Goal: Task Accomplishment & Management: Manage account settings

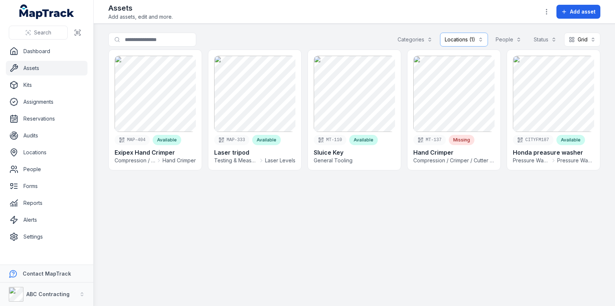
click at [450, 42] on button "Locations (1)" at bounding box center [464, 40] width 48 height 14
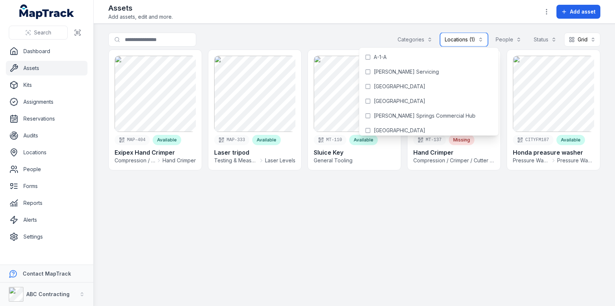
click at [468, 41] on button "Locations (1)" at bounding box center [464, 40] width 48 height 14
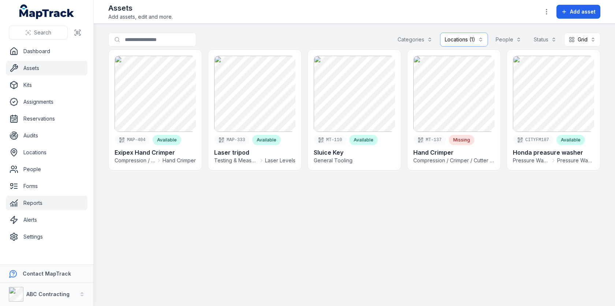
click at [45, 201] on link "Reports" at bounding box center [47, 203] width 82 height 15
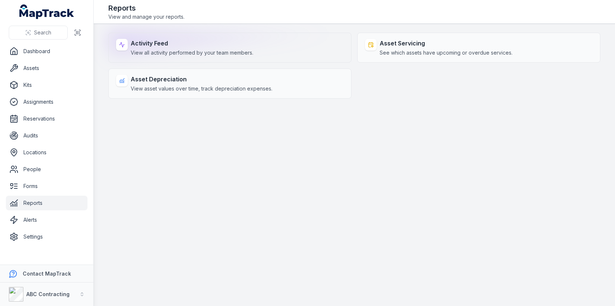
click at [248, 48] on div "Activity Feed View all activity performed by your team members." at bounding box center [192, 48] width 123 height 18
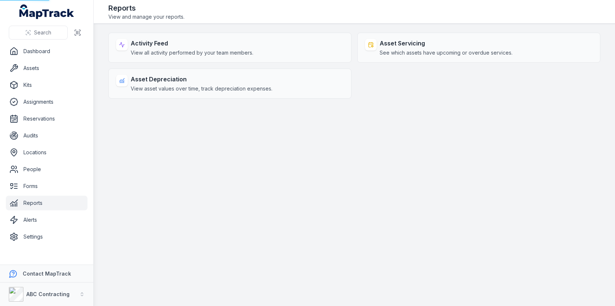
click at [342, 136] on main "Activity Feed View all activity performed by your team members. Asset Servicing…" at bounding box center [355, 165] width 522 height 282
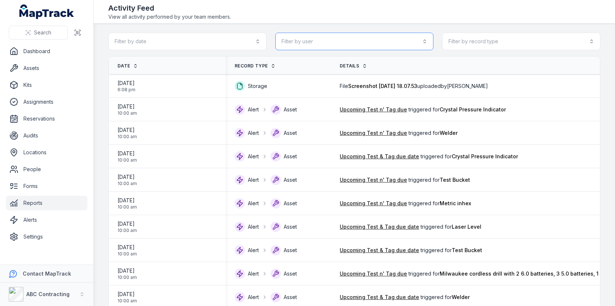
click at [357, 46] on button "Filter by user" at bounding box center [355, 42] width 158 height 18
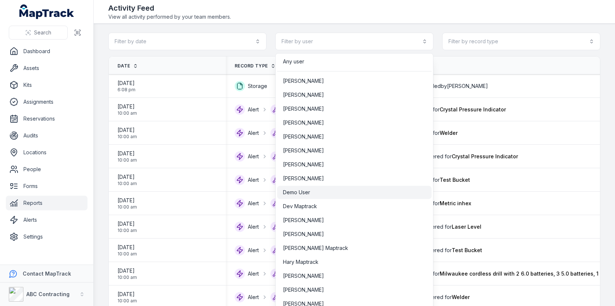
scroll to position [85, 0]
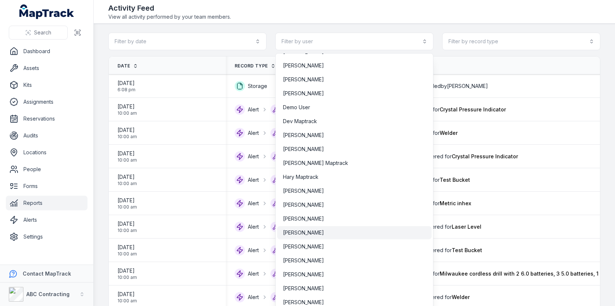
click at [338, 228] on div "[PERSON_NAME]" at bounding box center [354, 232] width 155 height 13
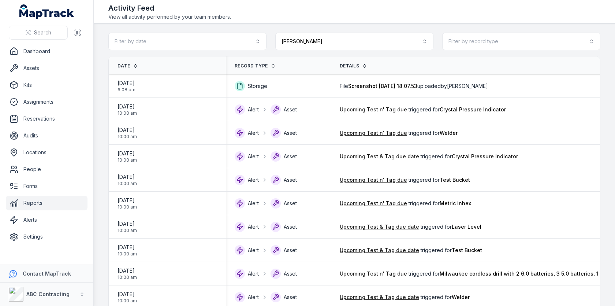
click at [347, 14] on div "Activity Feed View all activity performed by your team members." at bounding box center [354, 12] width 492 height 18
click at [466, 38] on button "Filter by record type" at bounding box center [522, 42] width 158 height 18
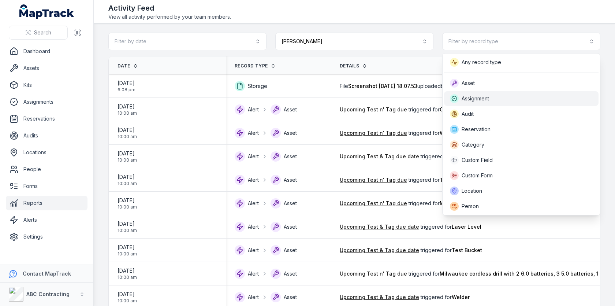
click at [475, 101] on span "Assignment" at bounding box center [475, 98] width 27 height 7
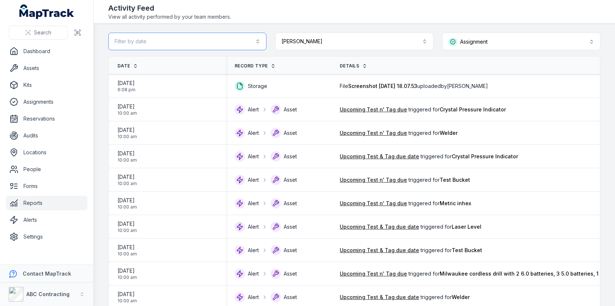
click at [203, 38] on button "Filter by date" at bounding box center [187, 42] width 158 height 18
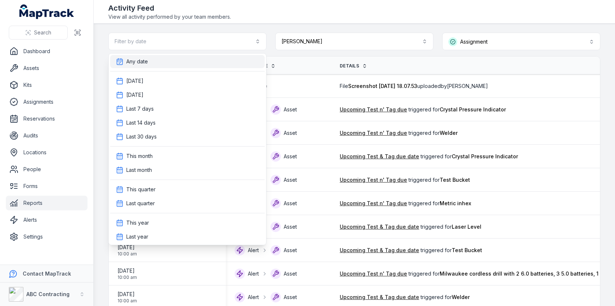
click at [198, 60] on div "Any date" at bounding box center [187, 61] width 143 height 7
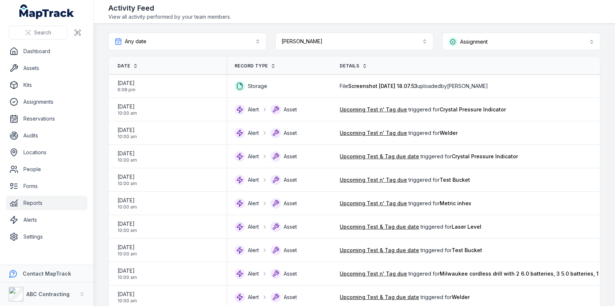
click at [311, 22] on header "Toggle Navigation Activity Feed View all activity performed by your team member…" at bounding box center [355, 12] width 522 height 24
click at [485, 78] on td "File Screenshot [DATE] 18.07.53 uploaded by [PERSON_NAME]" at bounding box center [515, 85] width 369 height 23
click at [481, 86] on span "File Screenshot [DATE] 18.07.53 uploaded by [PERSON_NAME]" at bounding box center [414, 85] width 148 height 7
click at [136, 83] on span "[DATE]" at bounding box center [127, 83] width 18 height 7
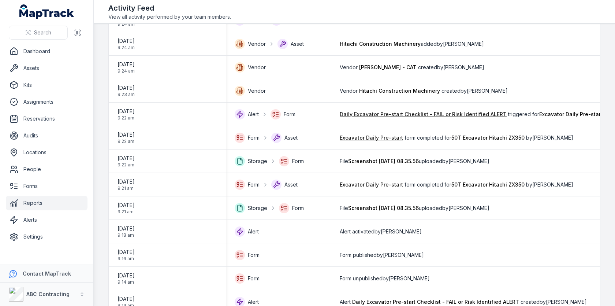
scroll to position [434, 0]
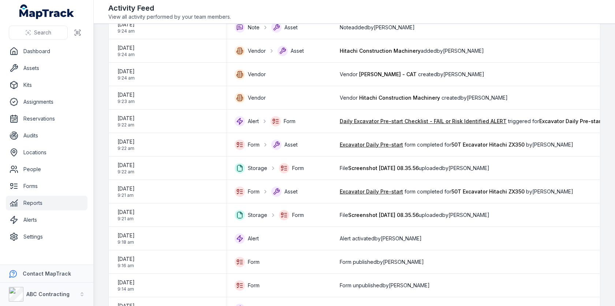
click at [63, 202] on link "Reports" at bounding box center [47, 203] width 82 height 15
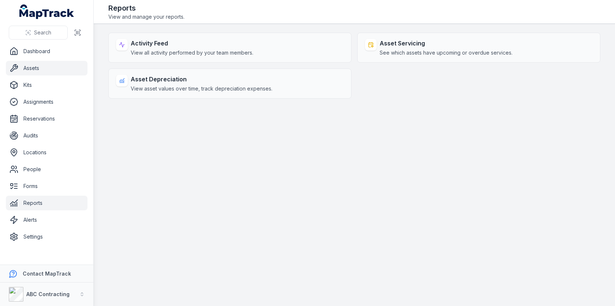
click at [67, 67] on link "Assets" at bounding box center [47, 68] width 82 height 15
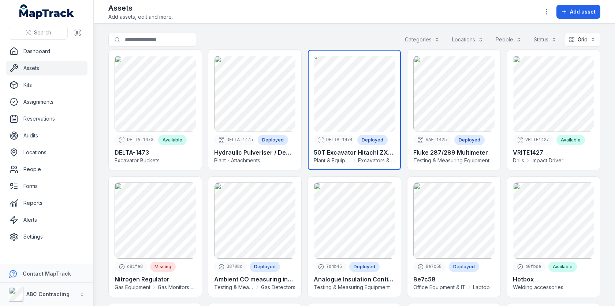
scroll to position [149, 0]
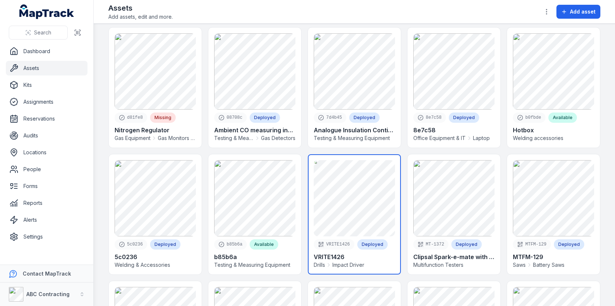
click at [340, 185] on link at bounding box center [354, 214] width 93 height 120
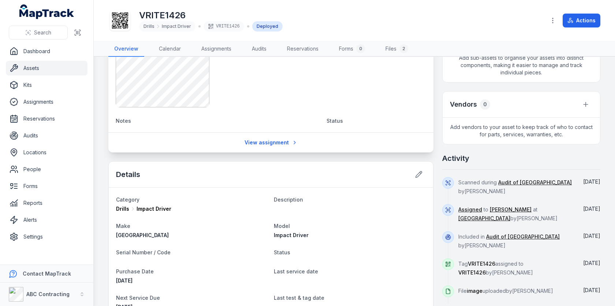
scroll to position [256, 0]
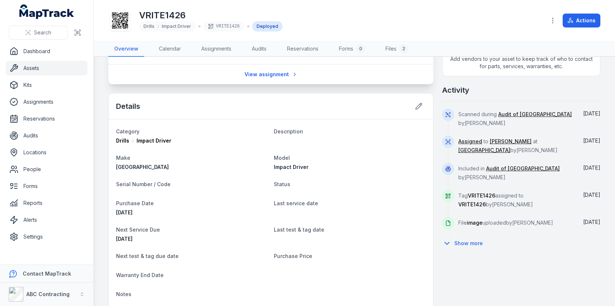
click at [469, 236] on div "File image uploaded by [PERSON_NAME]" at bounding box center [516, 226] width 114 height 18
click at [469, 251] on button "Show more" at bounding box center [465, 243] width 45 height 15
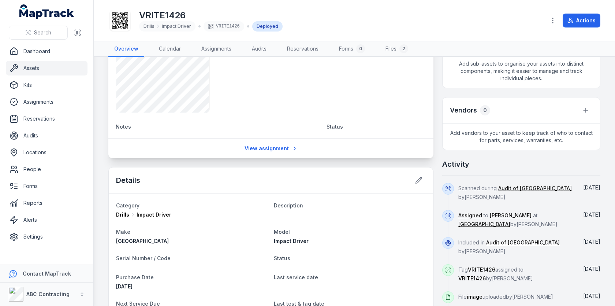
scroll to position [0, 0]
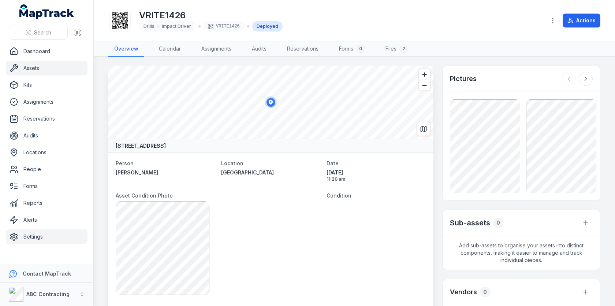
click at [37, 232] on link "Settings" at bounding box center [47, 236] width 82 height 15
click at [101, 166] on main "[STREET_ADDRESS] Person [PERSON_NAME] Location [GEOGRAPHIC_DATA] Date [DATE] 11…" at bounding box center [355, 181] width 522 height 249
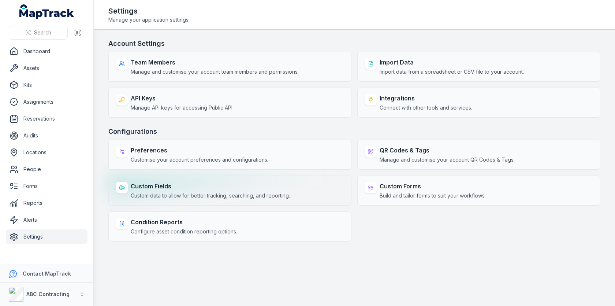
click at [251, 185] on strong "Custom Fields" at bounding box center [210, 186] width 159 height 9
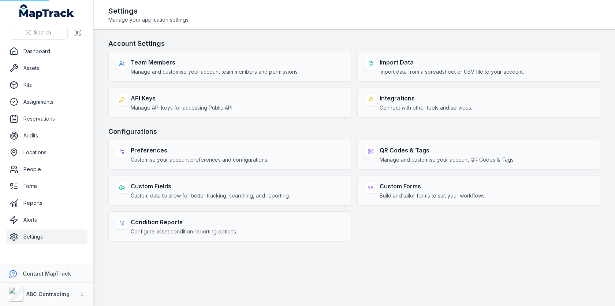
click at [314, 126] on h3 "Configurations" at bounding box center [354, 131] width 492 height 10
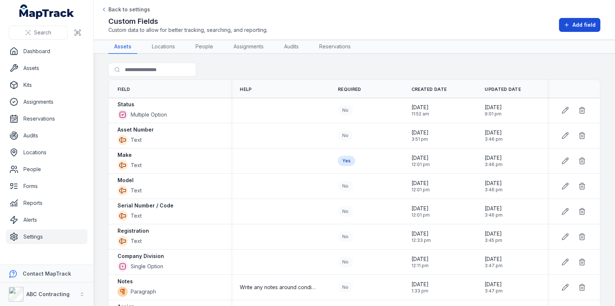
click at [574, 19] on button "Add field" at bounding box center [579, 25] width 41 height 14
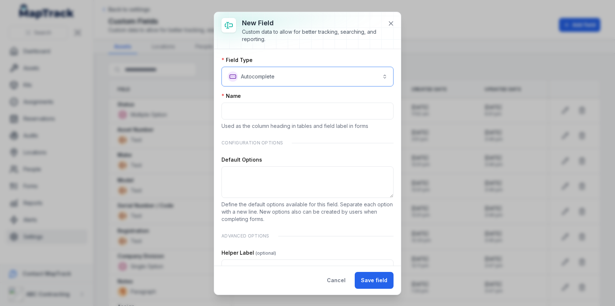
click at [377, 68] on button "**********" at bounding box center [308, 77] width 172 height 20
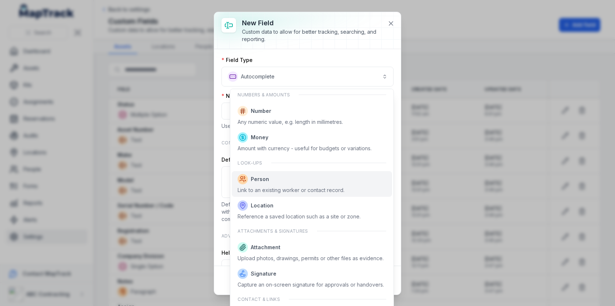
scroll to position [379, 0]
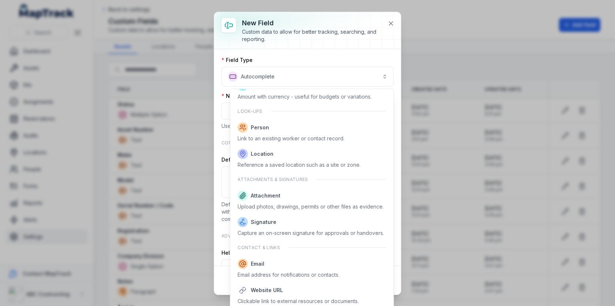
click at [392, 24] on div "**********" at bounding box center [307, 153] width 187 height 282
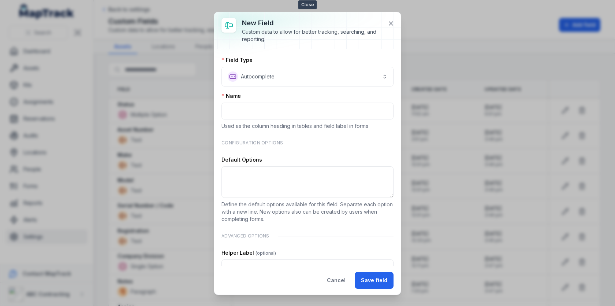
click at [392, 24] on icon at bounding box center [391, 24] width 4 height 4
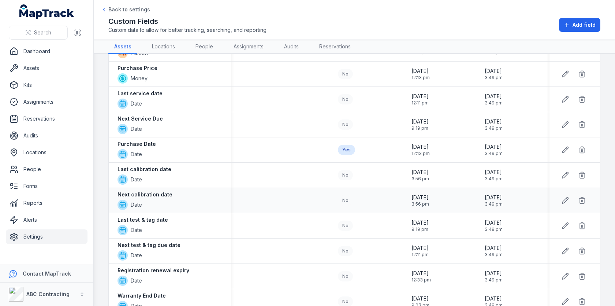
scroll to position [727, 0]
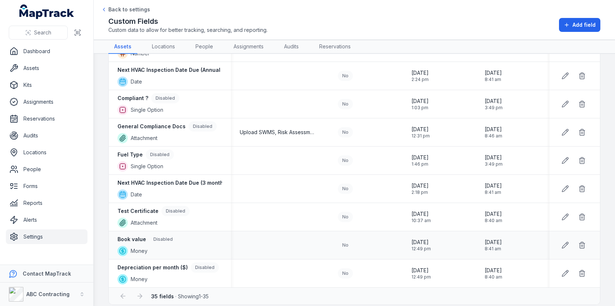
click at [136, 236] on strong "Book value" at bounding box center [132, 239] width 29 height 7
click at [565, 242] on icon at bounding box center [566, 245] width 6 height 6
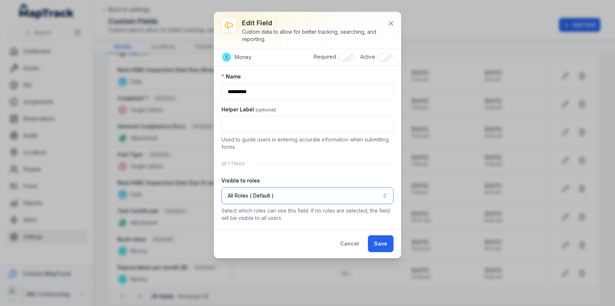
click at [312, 197] on button "All Roles ( Default )" at bounding box center [308, 195] width 172 height 17
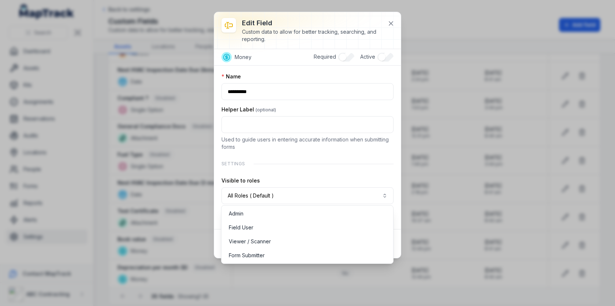
click at [391, 23] on div "**********" at bounding box center [307, 135] width 187 height 246
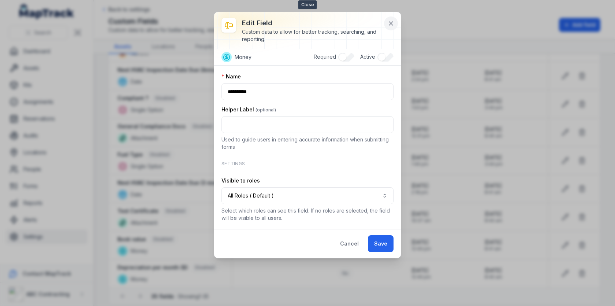
click at [391, 23] on icon at bounding box center [391, 23] width 7 height 7
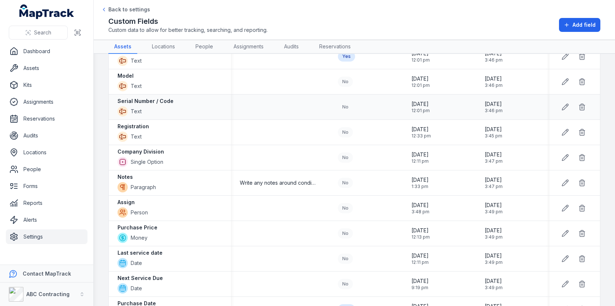
scroll to position [0, 0]
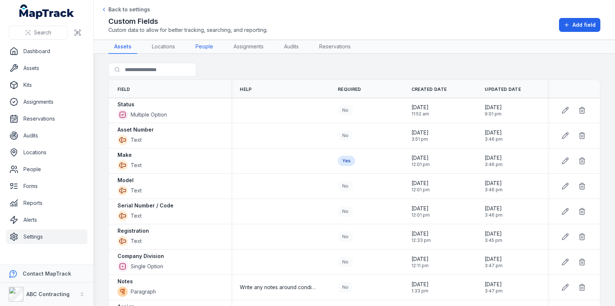
click at [209, 41] on link "People" at bounding box center [204, 47] width 29 height 14
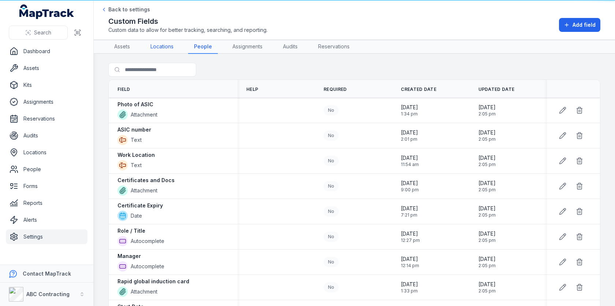
click at [168, 46] on link "Locations" at bounding box center [162, 47] width 35 height 14
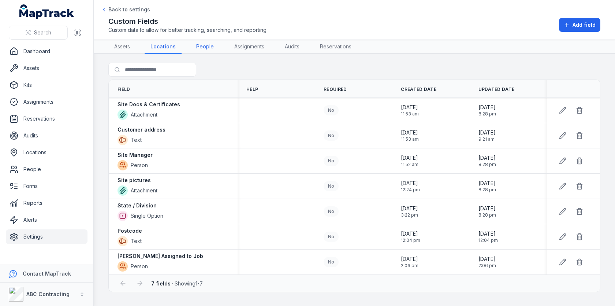
click at [203, 48] on link "People" at bounding box center [205, 47] width 29 height 14
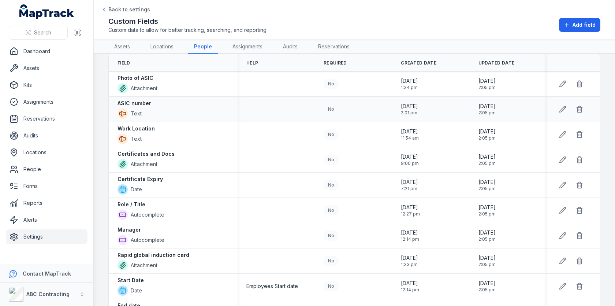
scroll to position [47, 0]
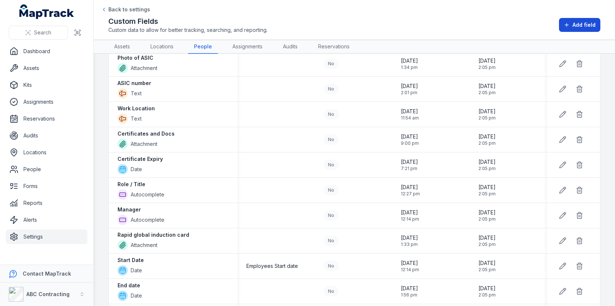
click at [576, 29] on button "Add field" at bounding box center [579, 25] width 41 height 14
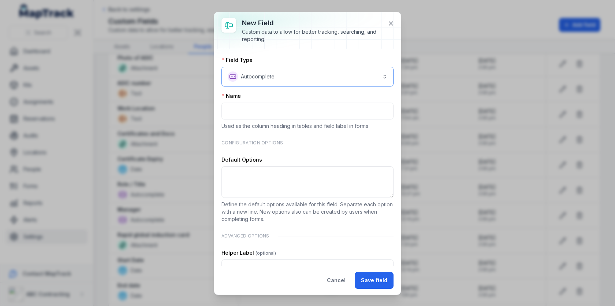
click at [361, 74] on button "**********" at bounding box center [308, 77] width 172 height 20
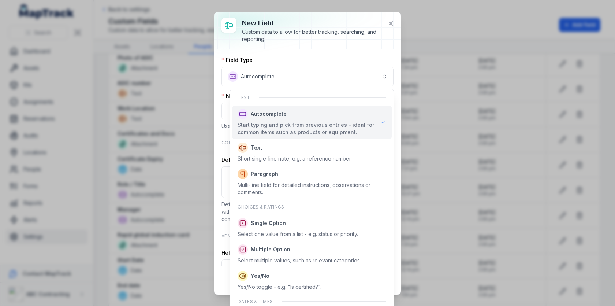
scroll to position [109, 0]
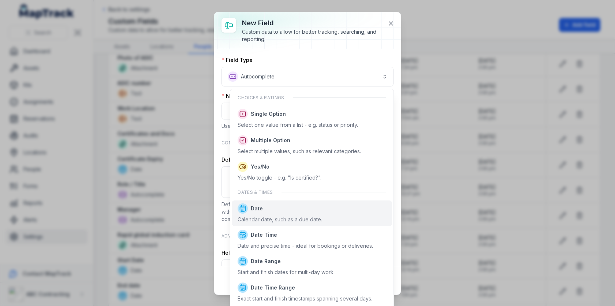
click at [306, 215] on span "Date Calendar date, such as a due date." at bounding box center [280, 213] width 85 height 20
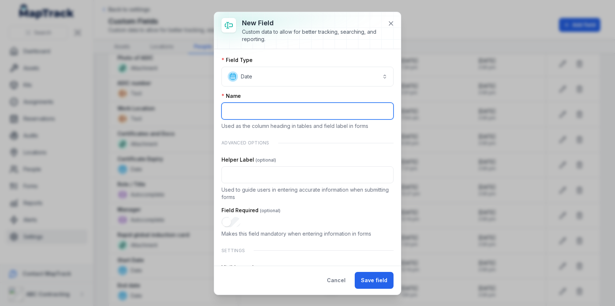
click at [279, 114] on input ":rkk:-form-item-label" at bounding box center [308, 111] width 172 height 17
type input "**********"
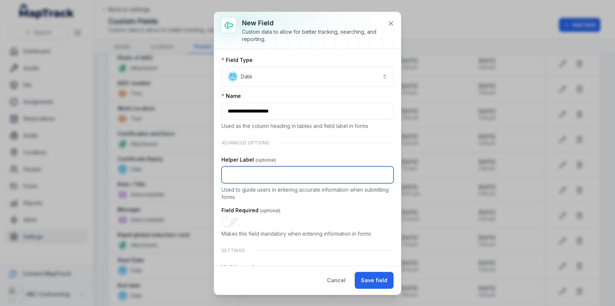
click at [267, 168] on input ":rkm:-form-item-label" at bounding box center [308, 174] width 172 height 17
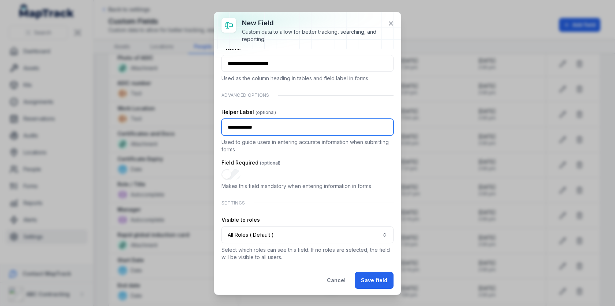
type input "**********"
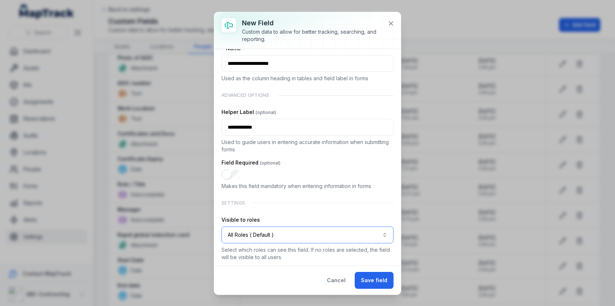
click at [275, 233] on button "All Roles ( Default )" at bounding box center [308, 234] width 172 height 17
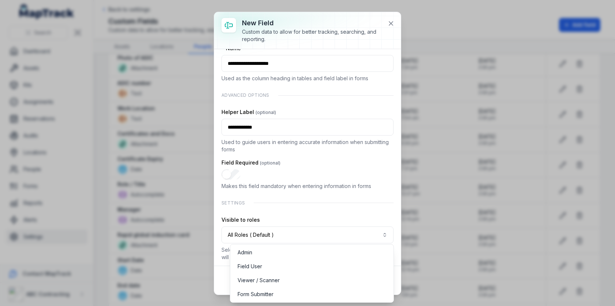
click at [305, 212] on div "**********" at bounding box center [308, 135] width 172 height 252
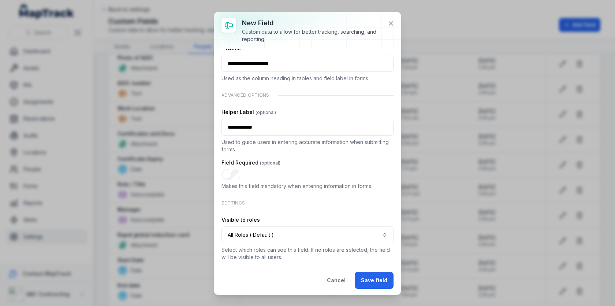
click at [368, 271] on div "Cancel Save field" at bounding box center [307, 280] width 187 height 29
click at [368, 275] on button "Save field" at bounding box center [374, 280] width 39 height 17
